Goal: Communication & Community: Share content

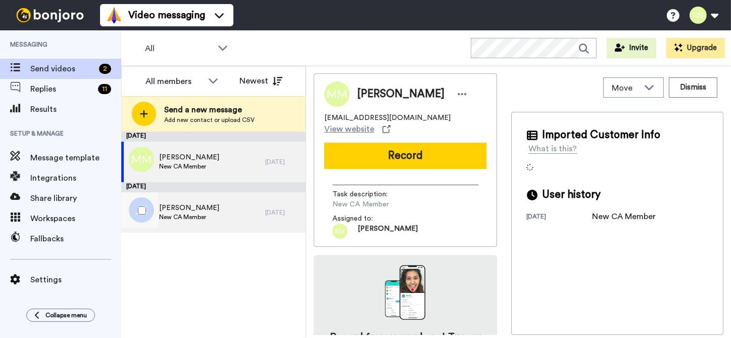
click at [219, 204] on div "Jessica Carney New CA Member" at bounding box center [193, 212] width 144 height 40
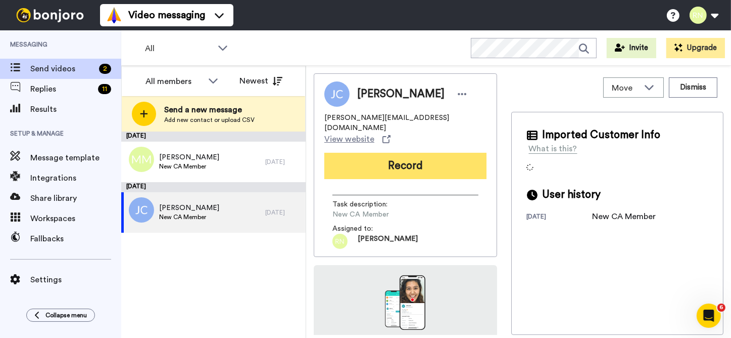
click at [410, 153] on button "Record" at bounding box center [405, 166] width 162 height 26
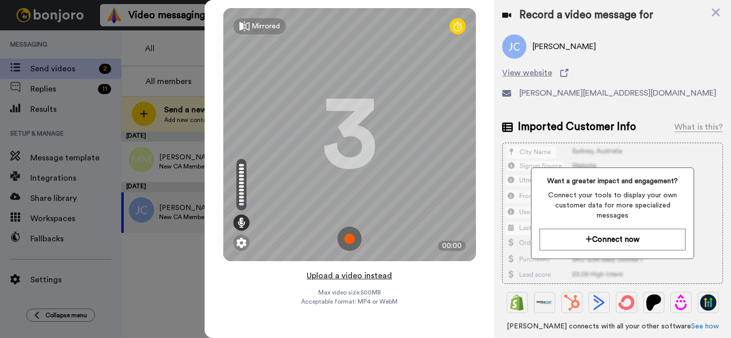
click at [354, 276] on button "Upload a video instead" at bounding box center [349, 275] width 91 height 13
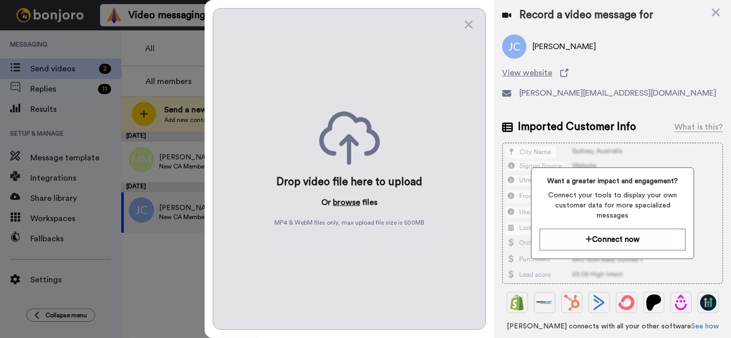
click at [352, 203] on button "browse" at bounding box center [346, 202] width 27 height 12
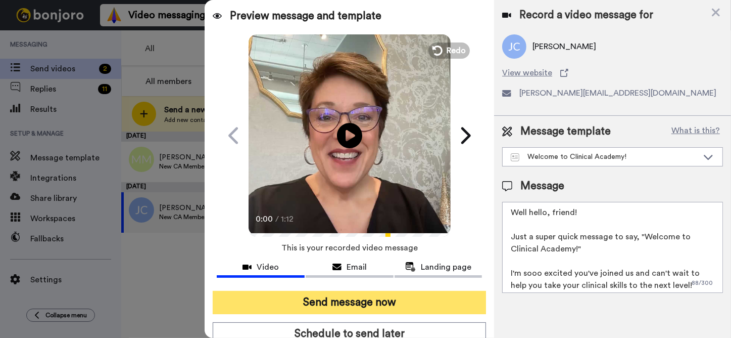
click at [389, 303] on button "Send message now" at bounding box center [349, 302] width 273 height 23
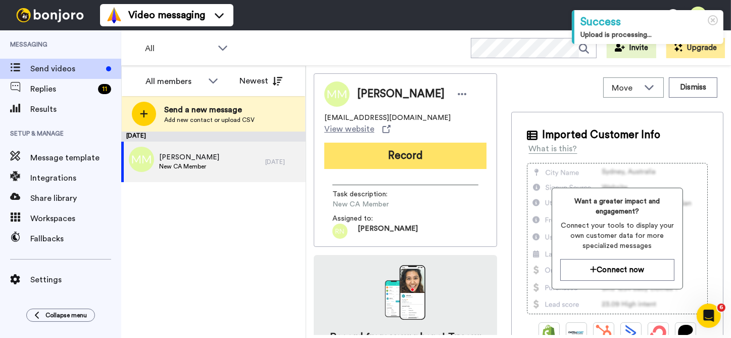
click at [406, 147] on button "Record" at bounding box center [405, 156] width 162 height 26
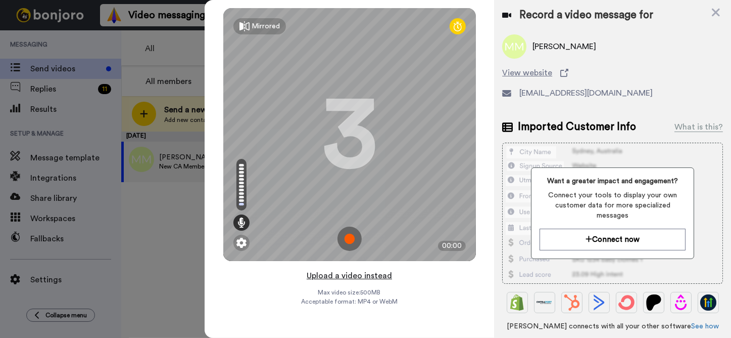
click at [367, 273] on button "Upload a video instead" at bounding box center [349, 275] width 91 height 13
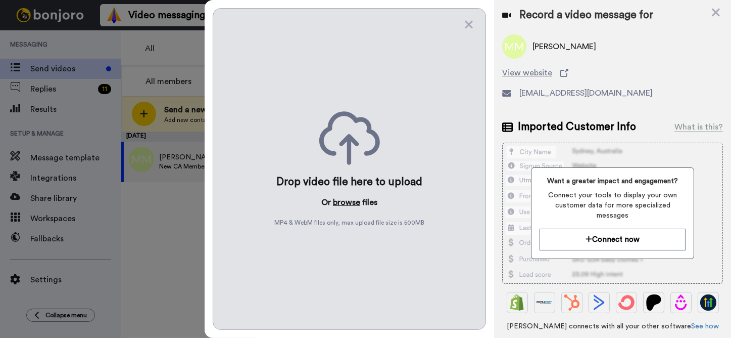
click at [347, 202] on button "browse" at bounding box center [346, 202] width 27 height 12
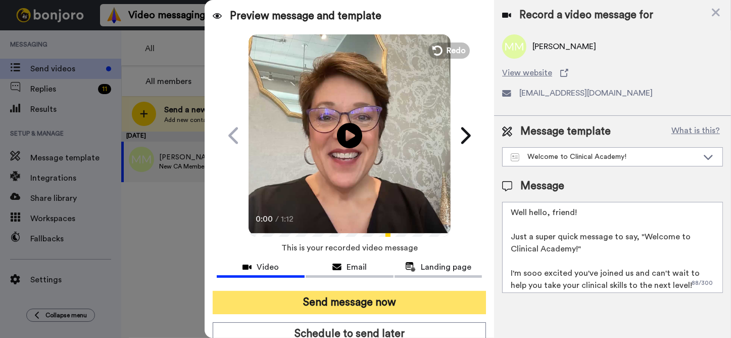
click at [345, 300] on button "Send message now" at bounding box center [349, 302] width 273 height 23
